Goal: Task Accomplishment & Management: Use online tool/utility

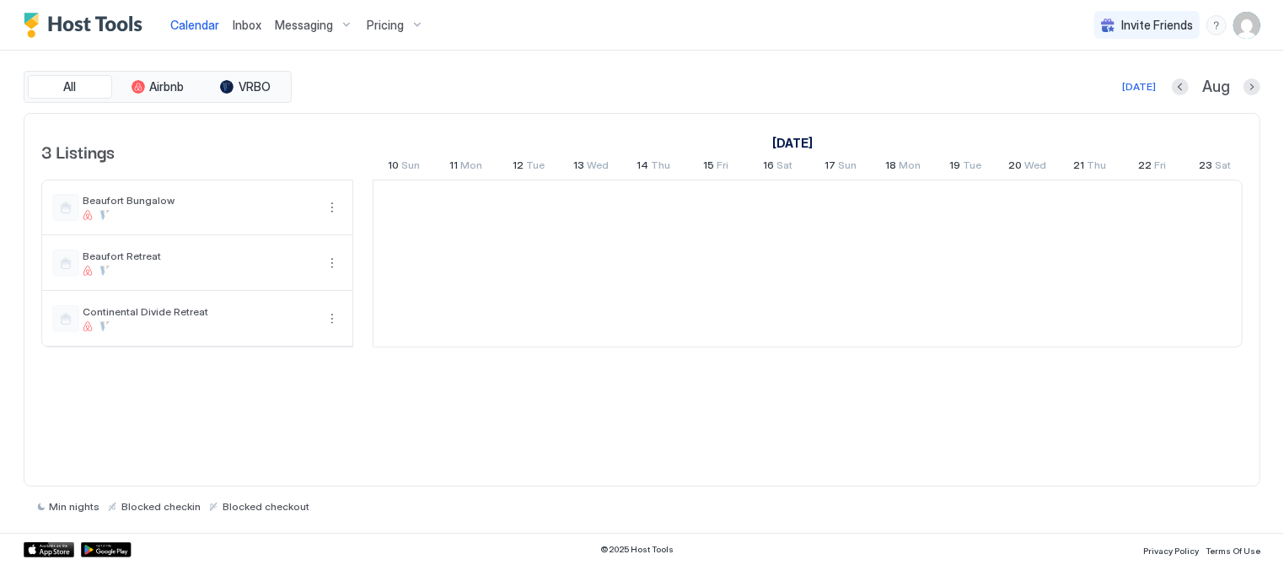
scroll to position [0, 936]
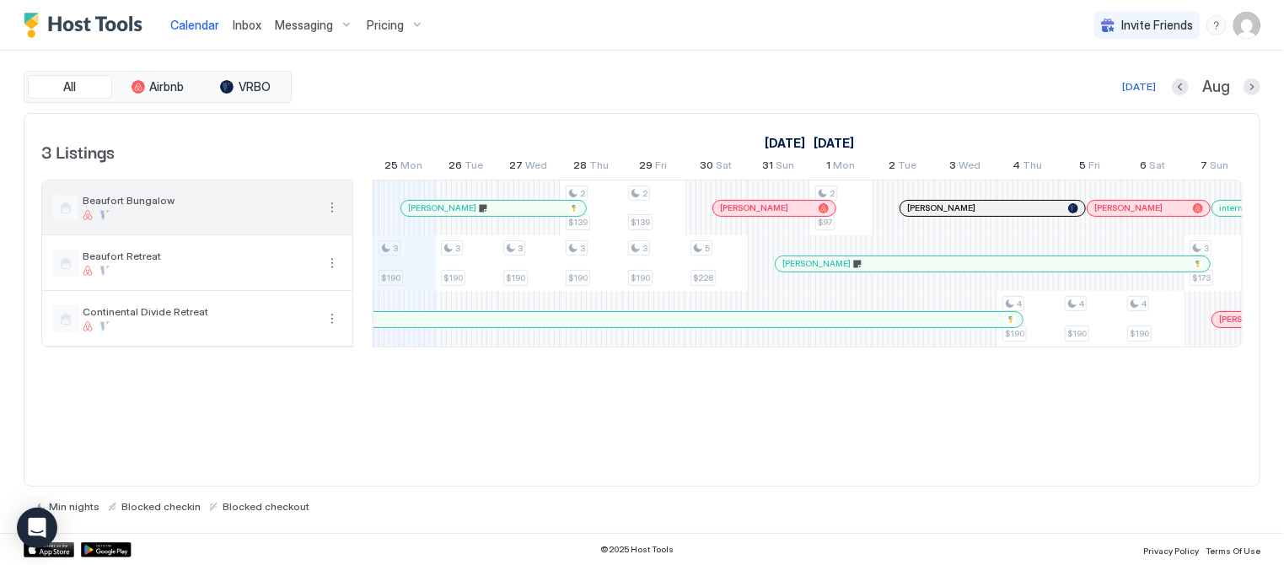
click at [155, 194] on span "Beaufort Bungalow" at bounding box center [199, 200] width 233 height 13
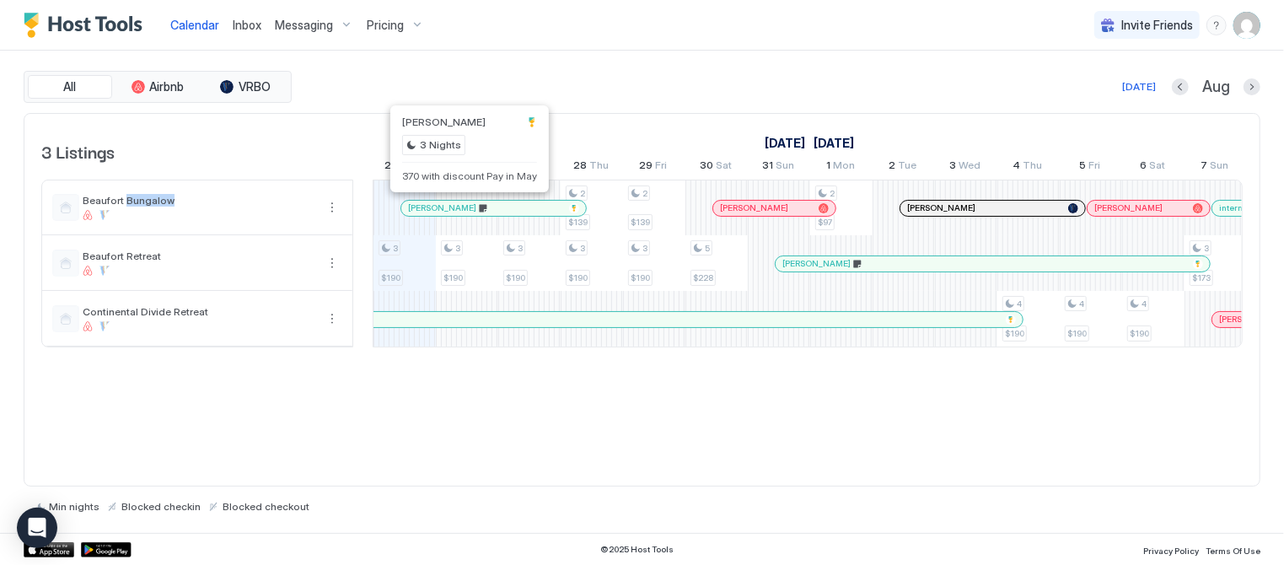
click at [466, 207] on div at bounding box center [466, 208] width 13 height 13
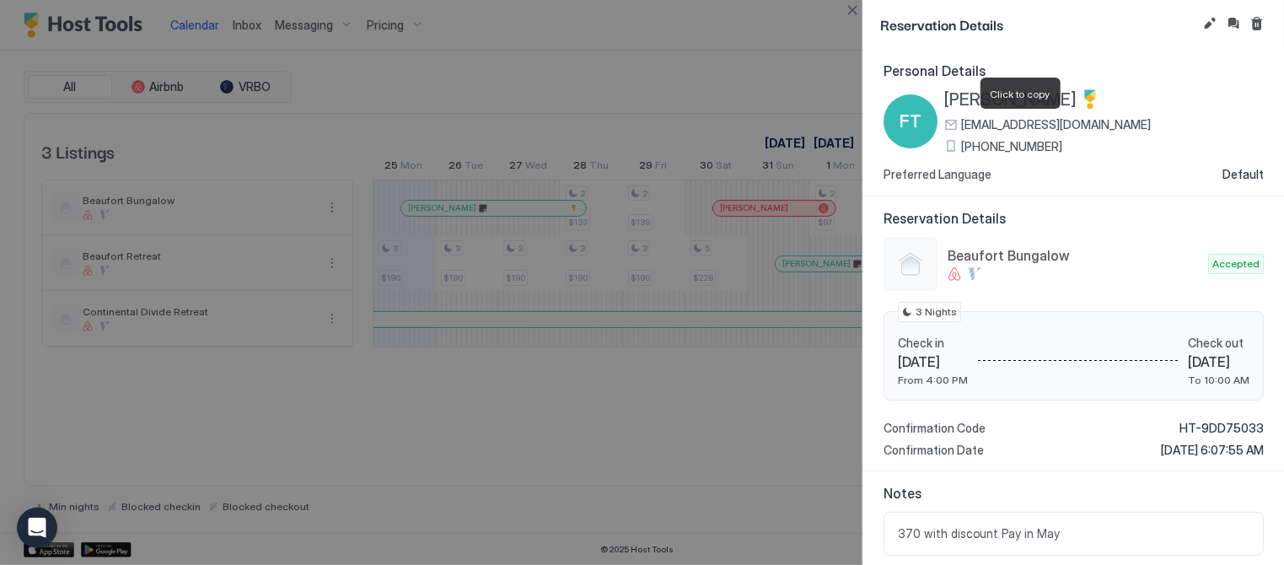
click at [1012, 121] on span "[EMAIL_ADDRESS][DOMAIN_NAME]" at bounding box center [1056, 124] width 190 height 15
drag, startPoint x: 1084, startPoint y: 121, endPoint x: 1038, endPoint y: 119, distance: 46.4
click at [1038, 119] on div "FT [PERSON_NAME] [EMAIL_ADDRESS][DOMAIN_NAME] [PHONE_NUMBER]" at bounding box center [1074, 121] width 380 height 64
